Goal: Register for event/course

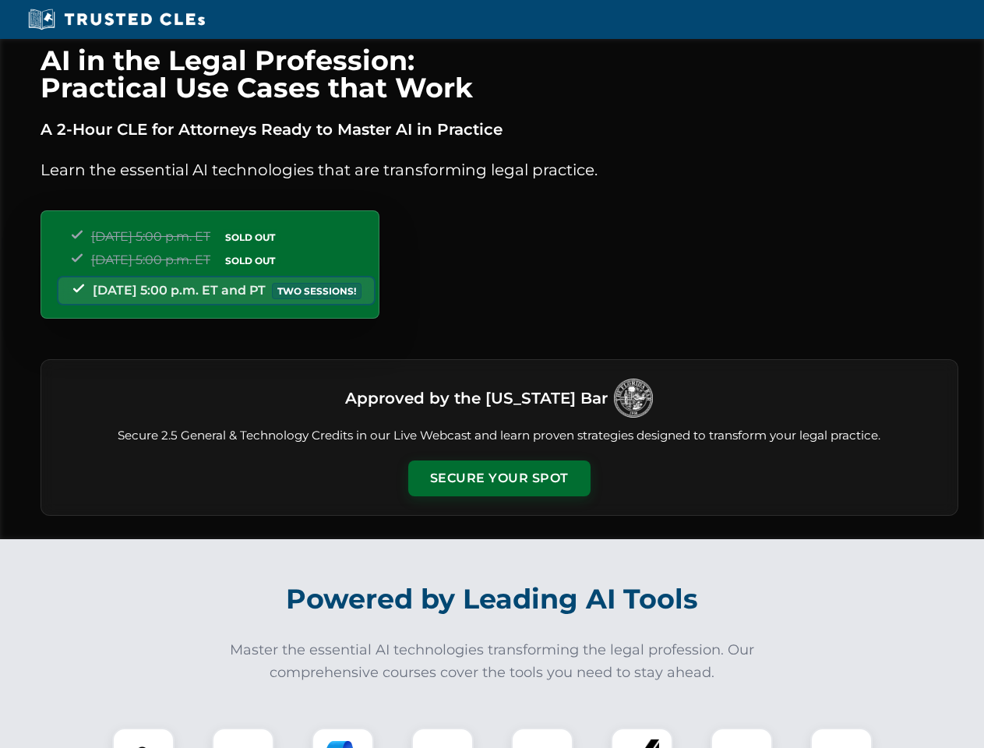
click at [499, 478] on button "Secure Your Spot" at bounding box center [499, 479] width 182 height 36
click at [143, 738] on img at bounding box center [143, 758] width 45 height 45
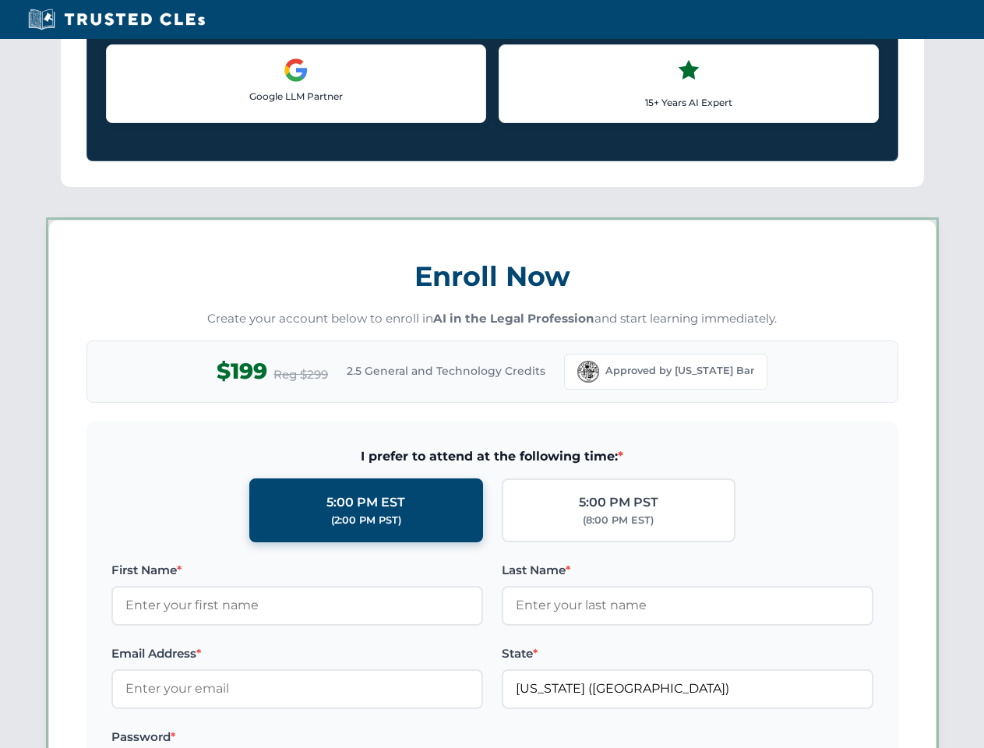
click at [343, 738] on label "Password *" at bounding box center [297, 737] width 372 height 19
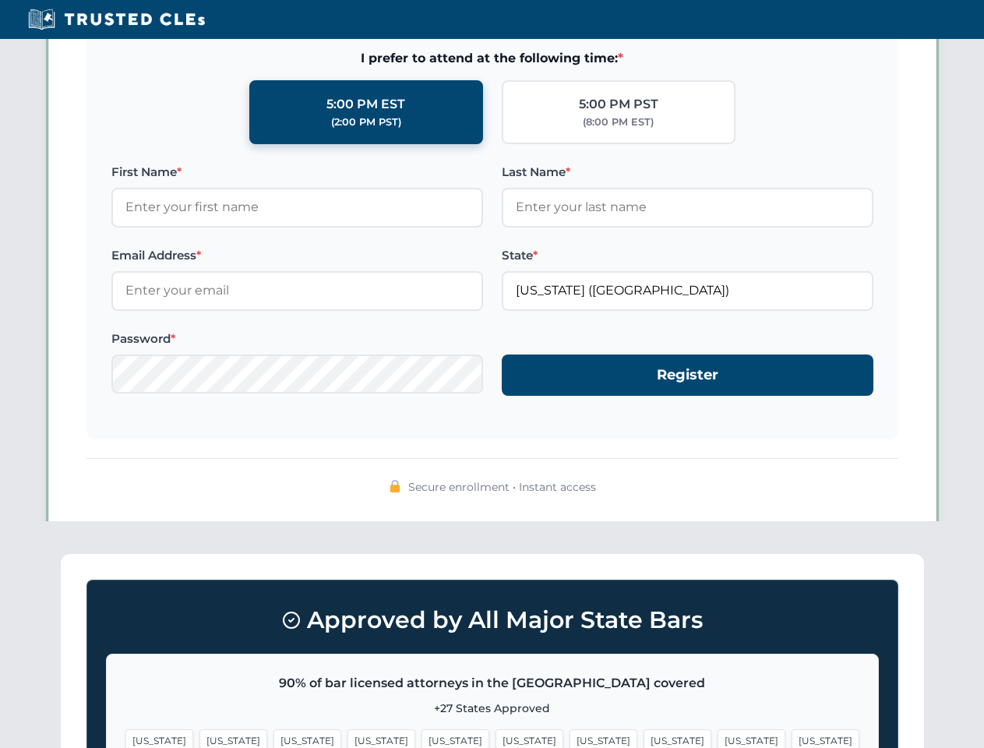
click at [718, 738] on span "[US_STATE]" at bounding box center [752, 740] width 68 height 23
